Goal: Information Seeking & Learning: Learn about a topic

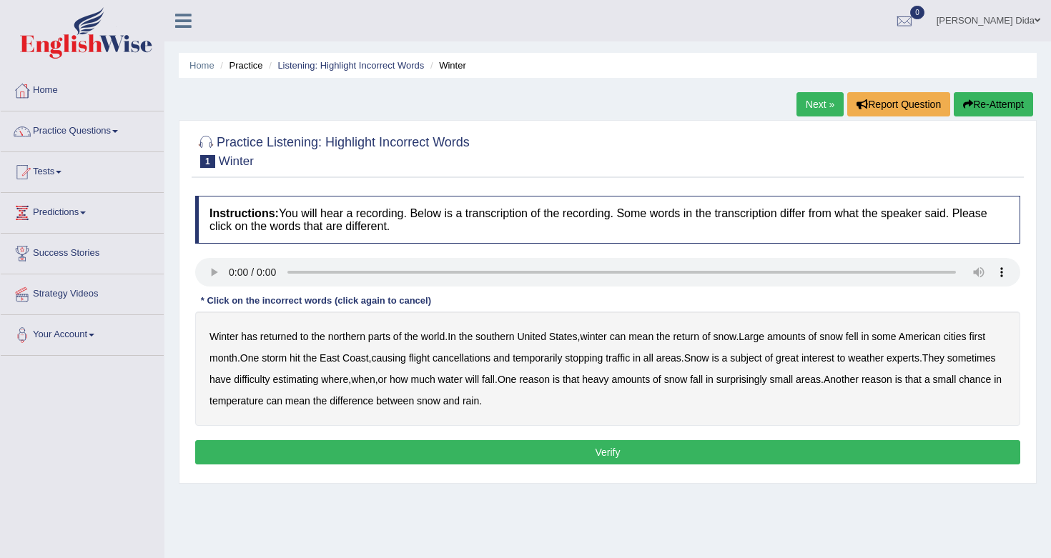
drag, startPoint x: 0, startPoint y: 0, endPoint x: 622, endPoint y: 70, distance: 626.4
click at [622, 70] on ul "Home Practice Listening: Highlight Incorrect Words Winter" at bounding box center [608, 65] width 858 height 25
click at [229, 271] on audio at bounding box center [607, 272] width 825 height 29
click at [502, 340] on b "southern" at bounding box center [494, 336] width 39 height 11
click at [986, 333] on b "first" at bounding box center [977, 336] width 16 height 11
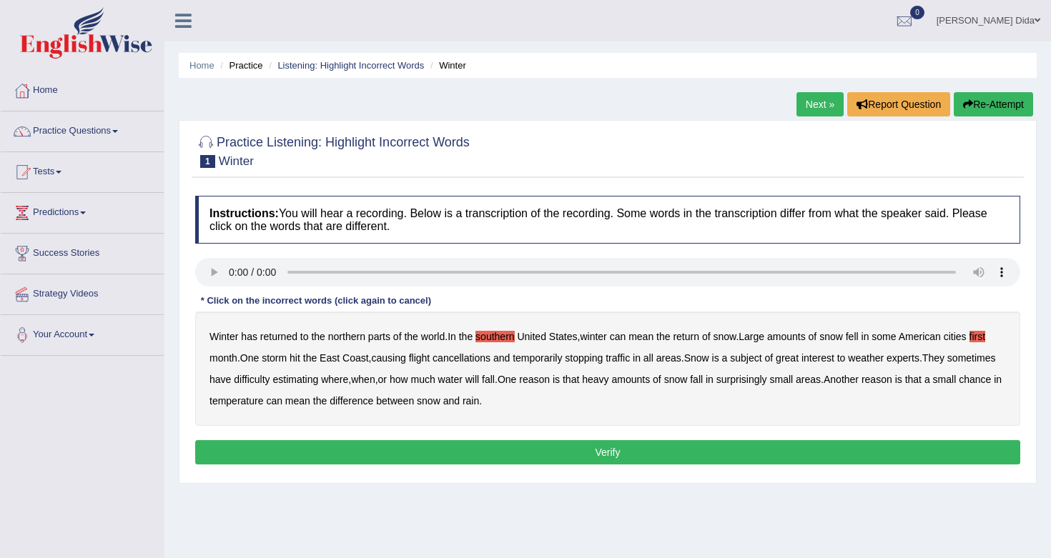
click at [653, 362] on b "all" at bounding box center [648, 357] width 10 height 11
click at [462, 382] on b "water" at bounding box center [450, 379] width 24 height 11
click at [958, 385] on b "chance" at bounding box center [974, 379] width 32 height 11
click at [357, 447] on button "Verify" at bounding box center [607, 452] width 825 height 24
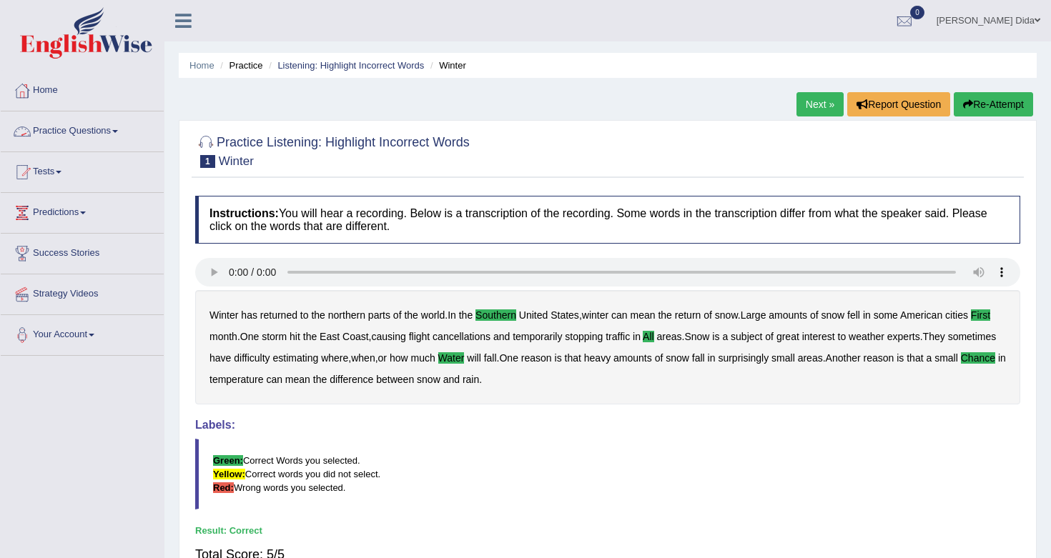
click at [126, 129] on link "Practice Questions" at bounding box center [82, 129] width 163 height 36
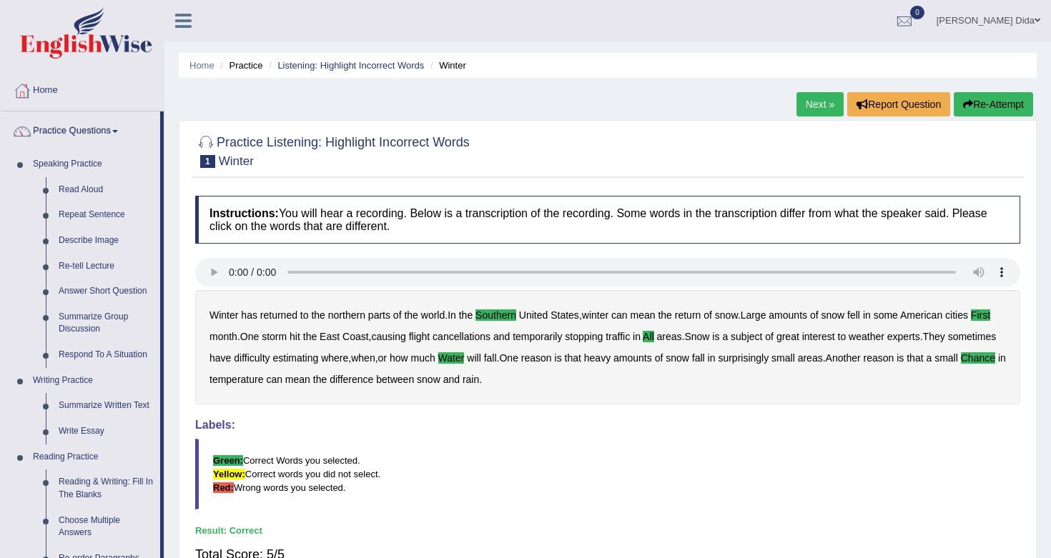
drag, startPoint x: 161, startPoint y: 389, endPoint x: 160, endPoint y: 426, distance: 37.2
click at [160, 426] on li "Practice Questions Speaking Practice Read Aloud Repeat Sentence Describe Image …" at bounding box center [82, 513] width 163 height 804
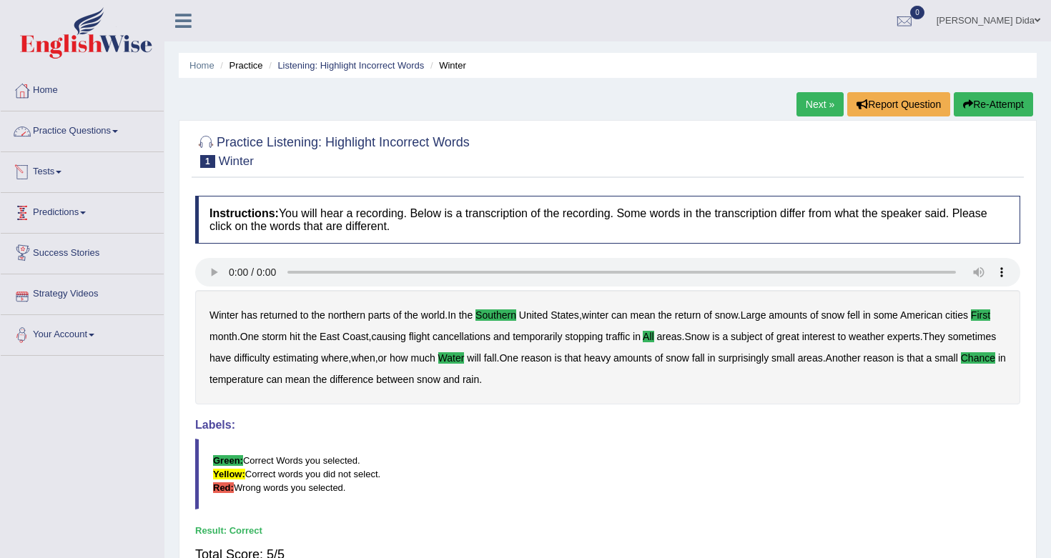
click at [120, 133] on link "Practice Questions" at bounding box center [82, 129] width 163 height 36
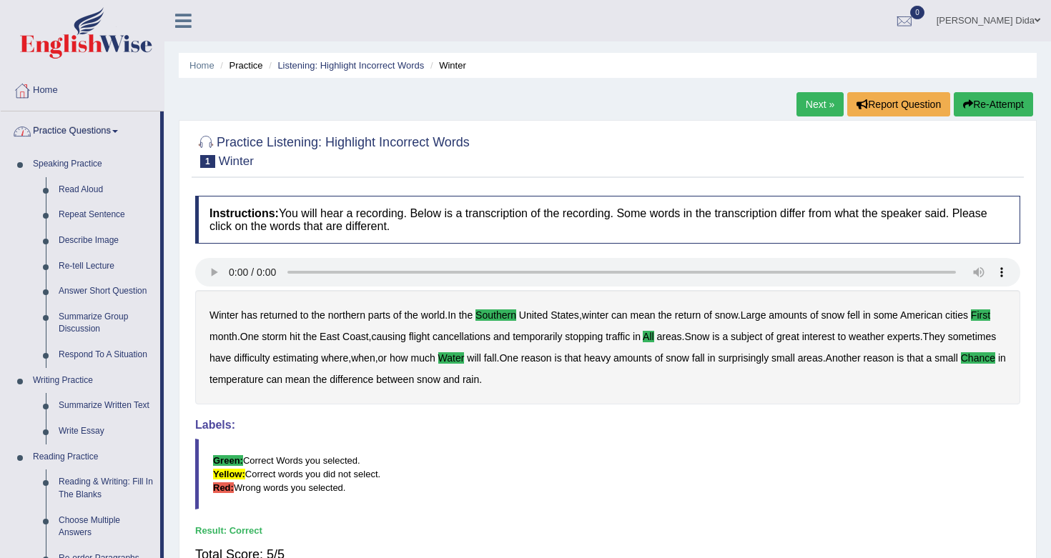
click at [134, 147] on li "Practice Questions Speaking Practice Read Aloud Repeat Sentence Describe Image …" at bounding box center [82, 513] width 163 height 804
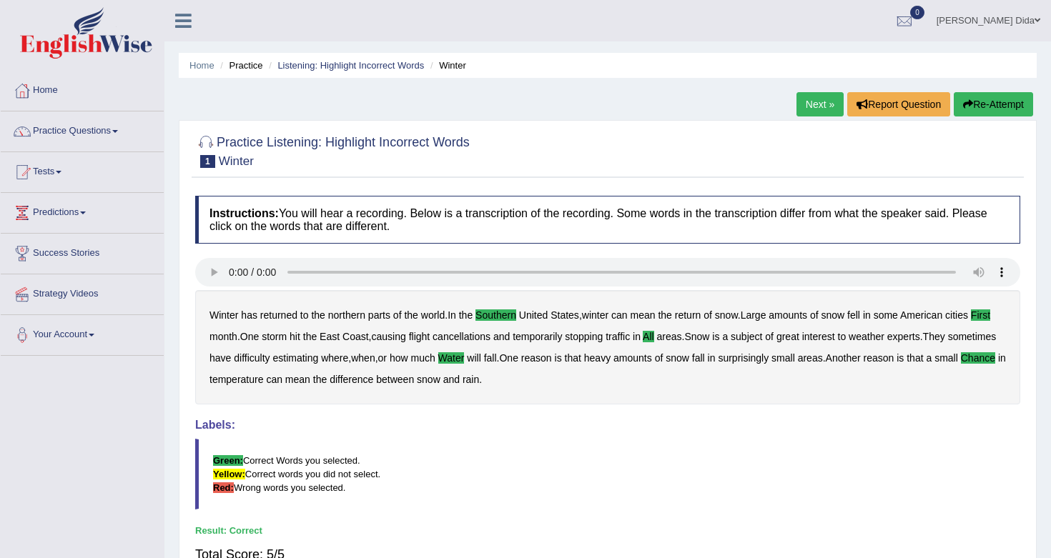
click at [134, 147] on li "Practice Questions Speaking Practice Read Aloud Repeat Sentence Describe Image …" at bounding box center [82, 131] width 163 height 41
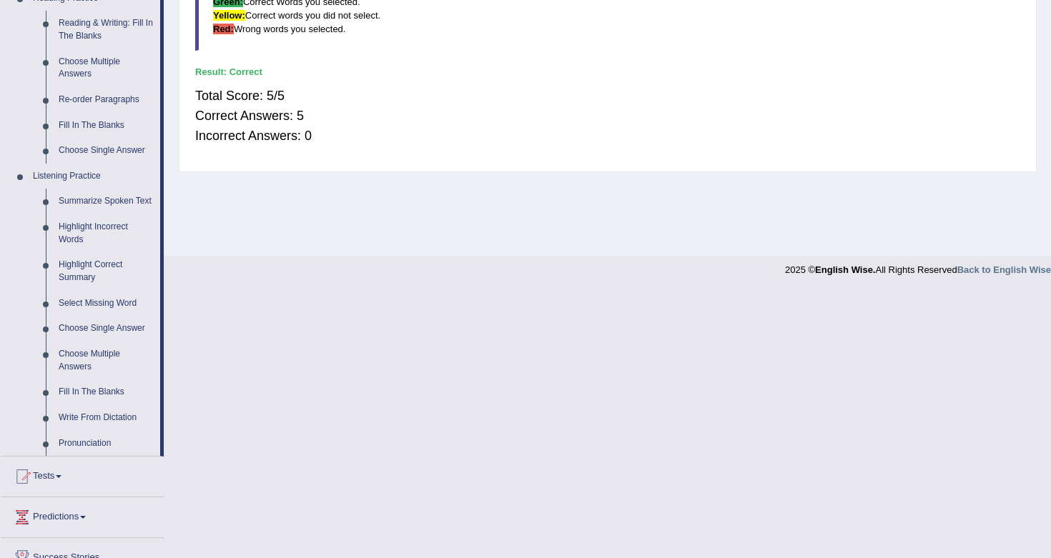
scroll to position [480, 0]
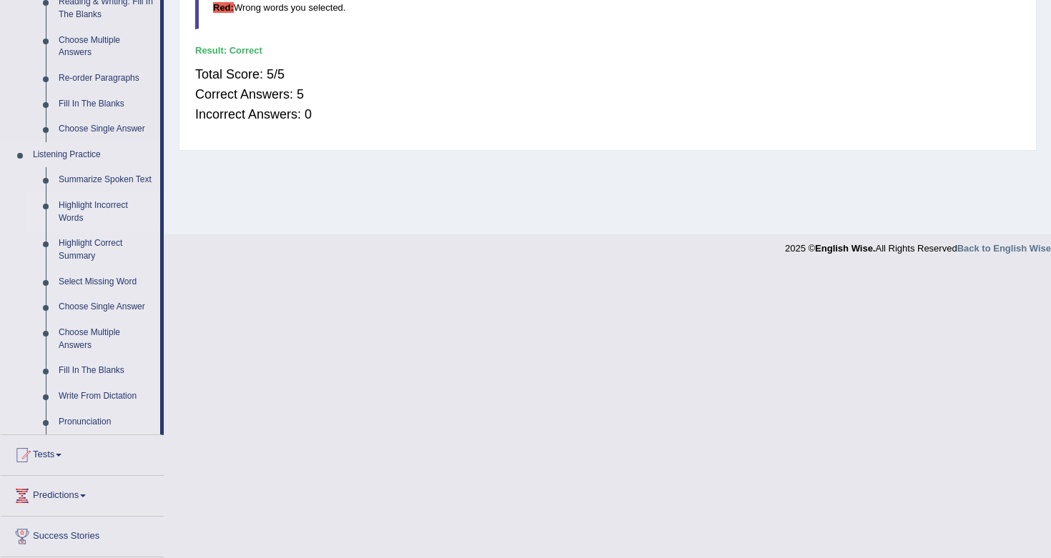
click at [86, 210] on link "Highlight Incorrect Words" at bounding box center [106, 212] width 108 height 38
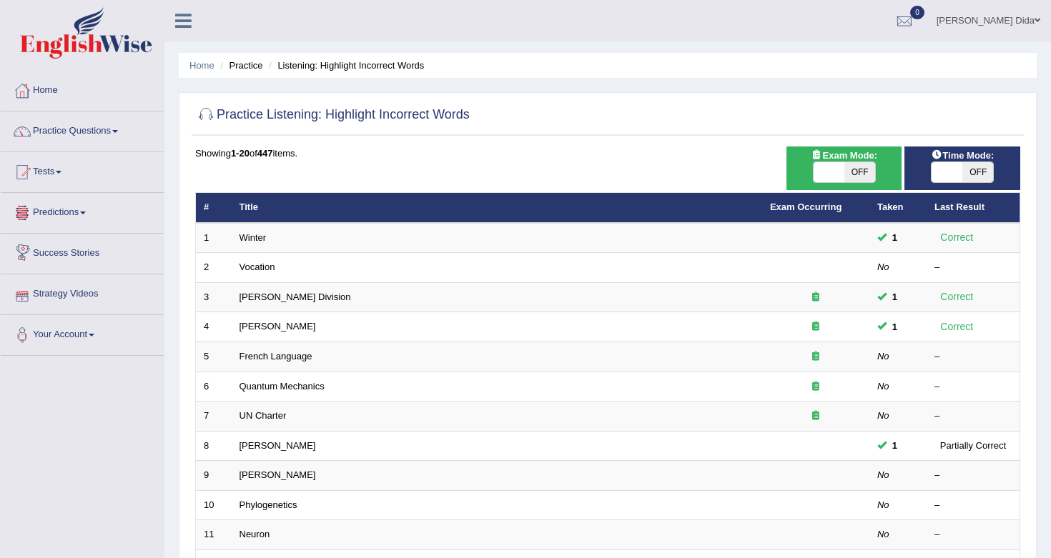
click at [74, 297] on link "Strategy Videos" at bounding box center [82, 292] width 163 height 36
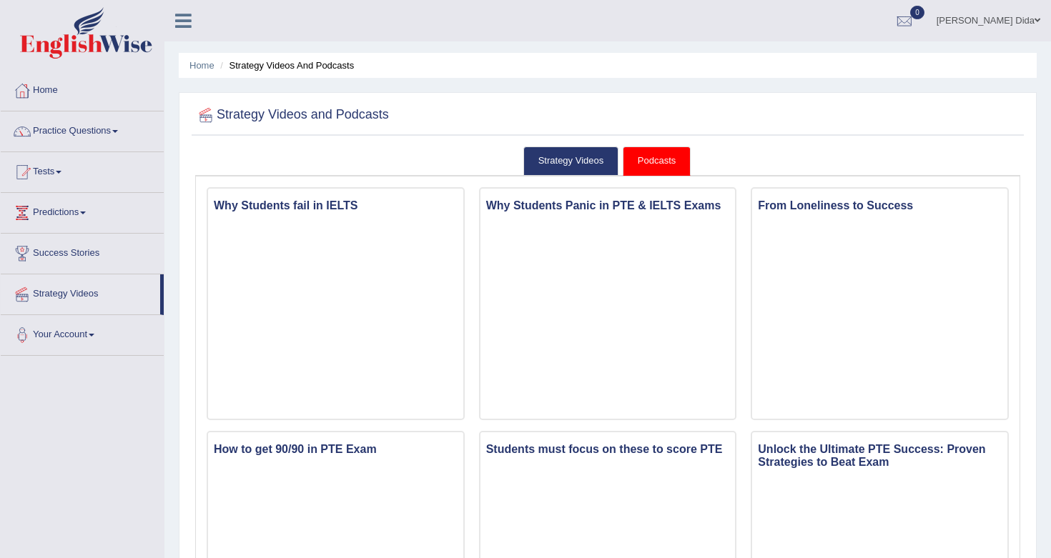
click at [720, 115] on div at bounding box center [607, 115] width 825 height 29
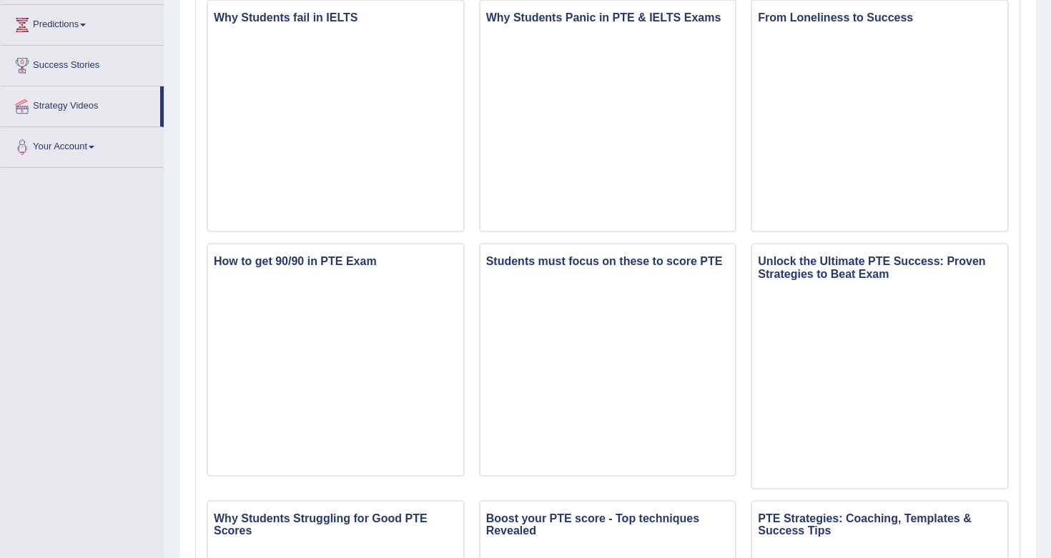
scroll to position [192, 0]
